Goal: Check status: Check status

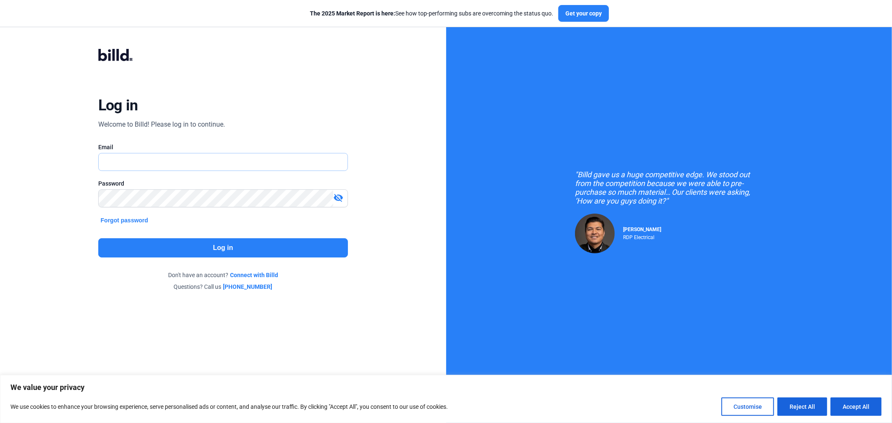
click at [239, 163] on input "text" at bounding box center [219, 161] width 240 height 17
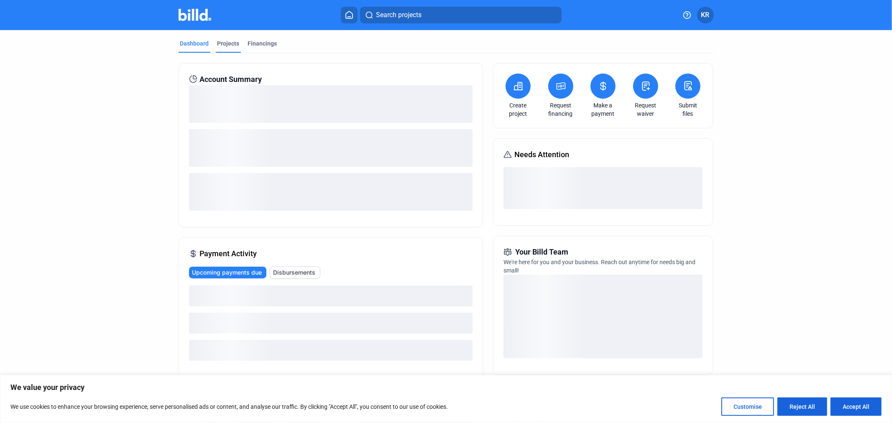
click at [230, 41] on div "Projects" at bounding box center [228, 43] width 22 height 8
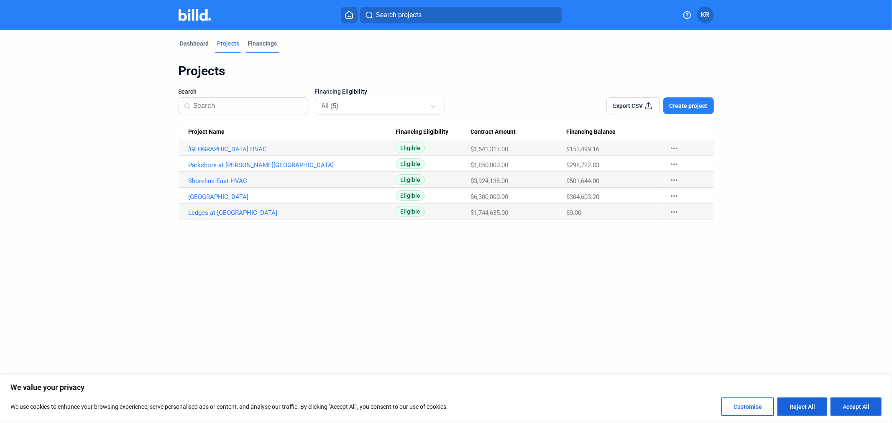
click at [264, 46] on div "Financings" at bounding box center [262, 43] width 29 height 8
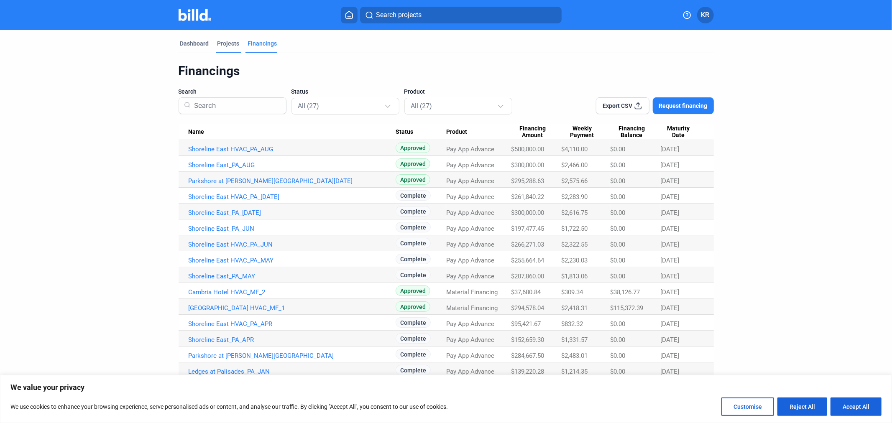
click at [226, 43] on div "Projects" at bounding box center [228, 43] width 22 height 8
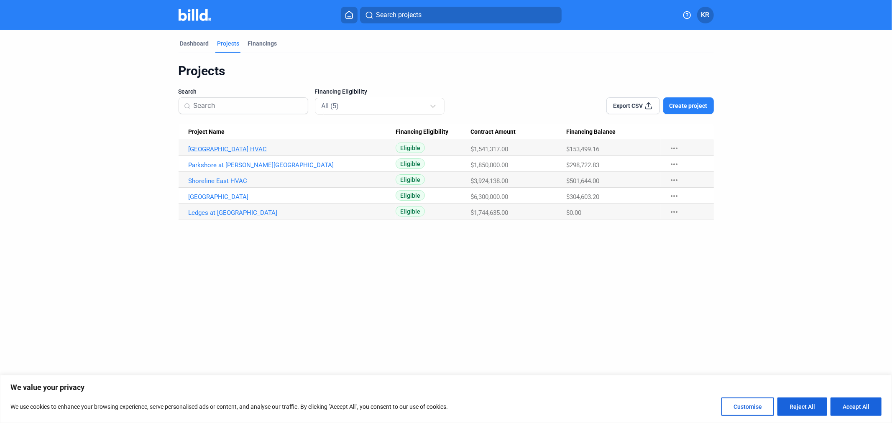
click at [223, 148] on link "[GEOGRAPHIC_DATA] HVAC" at bounding box center [292, 150] width 207 height 8
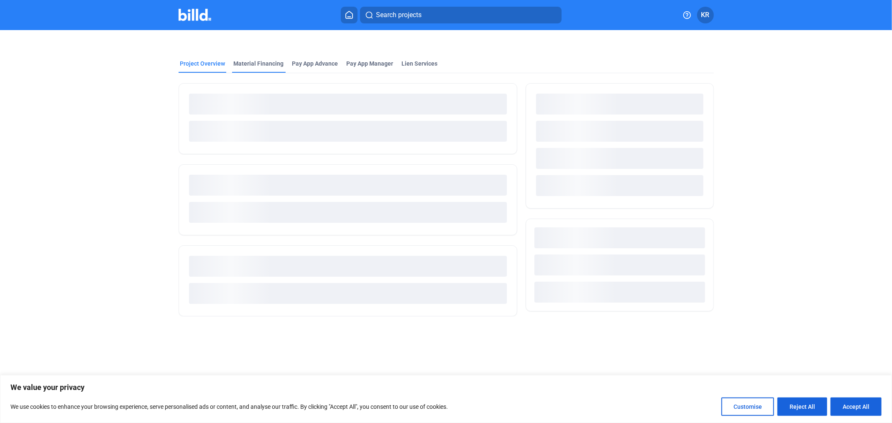
click at [244, 64] on div "Material Financing" at bounding box center [259, 63] width 50 height 8
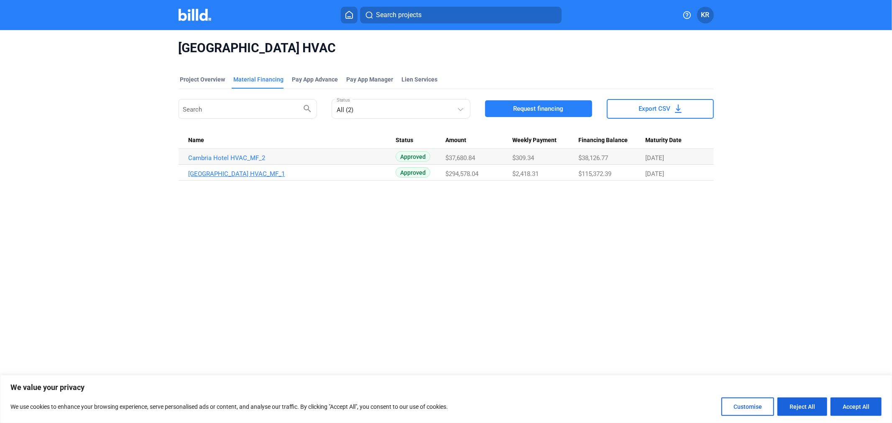
click at [253, 175] on link "[GEOGRAPHIC_DATA] HVAC_MF_1" at bounding box center [292, 174] width 207 height 8
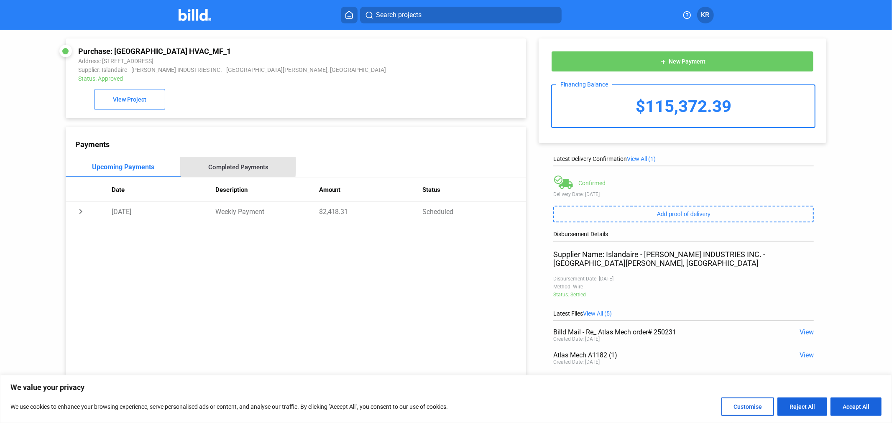
click at [232, 166] on div "Completed Payments" at bounding box center [238, 167] width 60 height 8
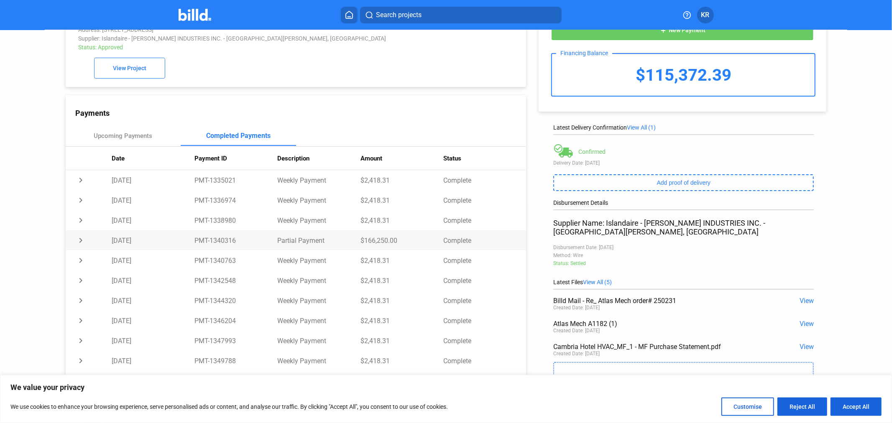
click at [335, 244] on td "Partial Payment" at bounding box center [318, 240] width 83 height 20
click at [360, 242] on td "$166,250.00" at bounding box center [401, 240] width 83 height 20
